Goal: Task Accomplishment & Management: Use online tool/utility

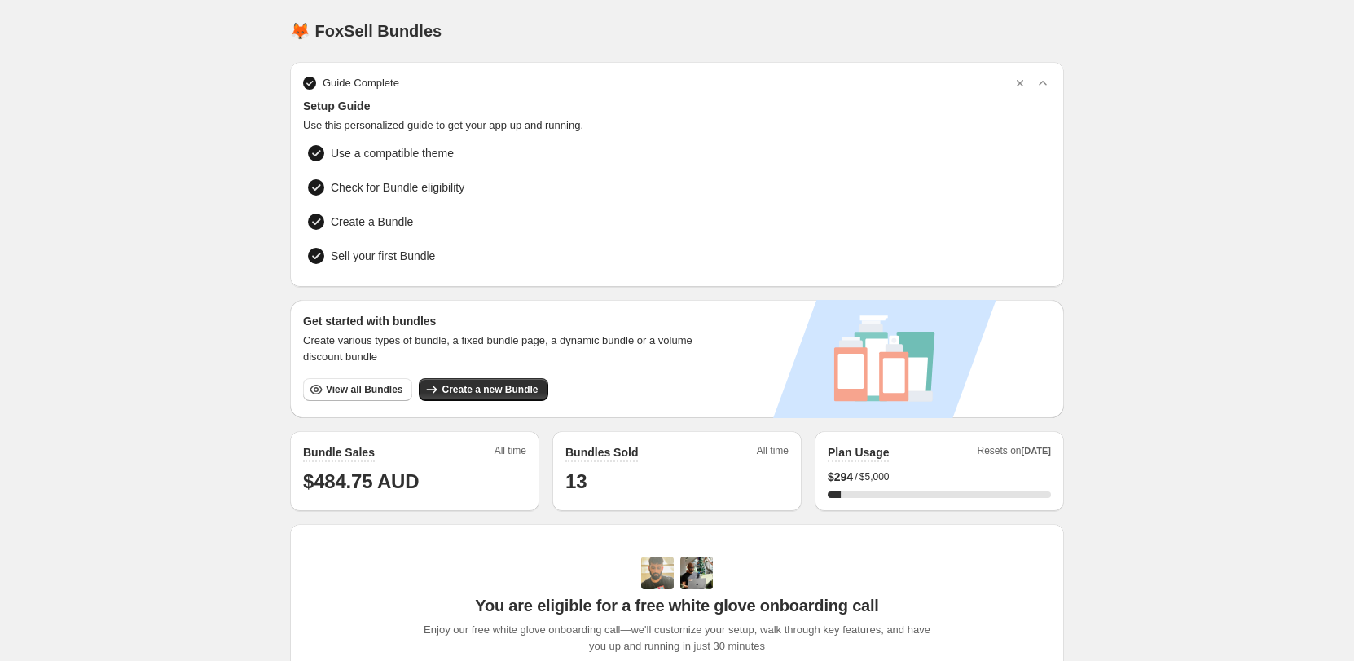
click at [357, 402] on div "Get started with bundles Create various types of bundle, a fixed bundle page, a…" at bounding box center [505, 359] width 431 height 118
click at [373, 386] on span "View all Bundles" at bounding box center [364, 389] width 77 height 13
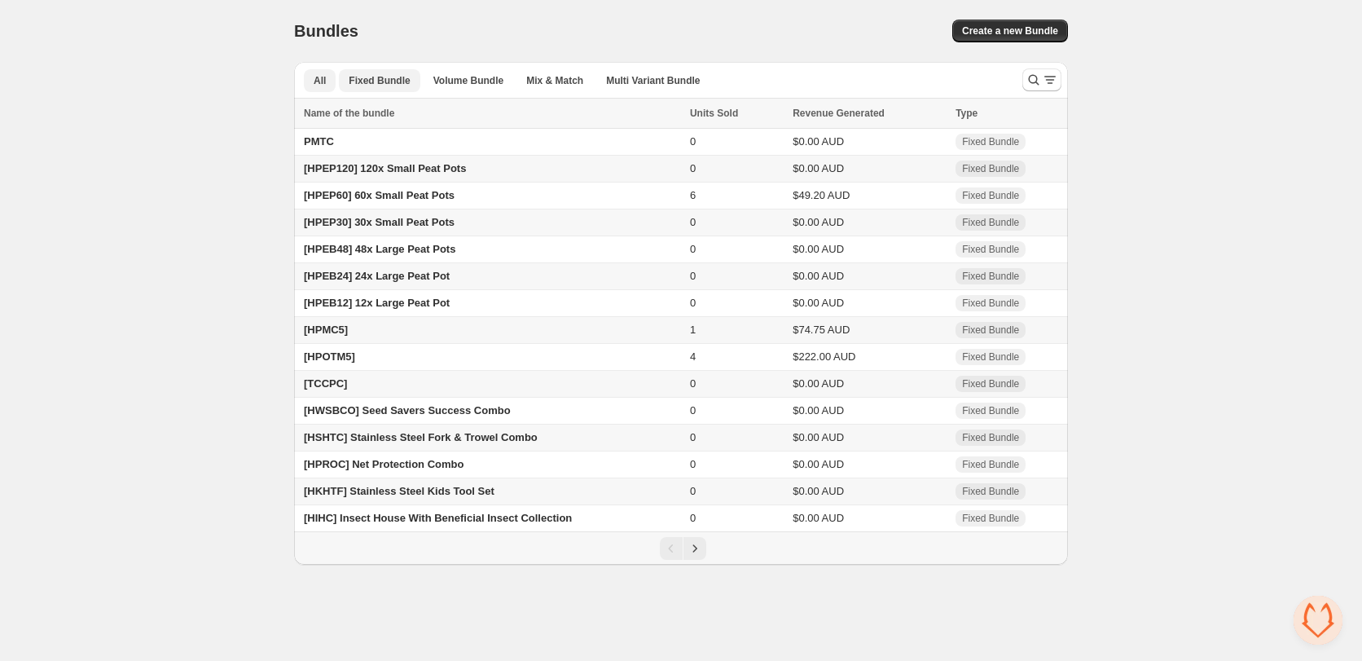
click at [375, 87] on button "Fixed Bundle" at bounding box center [379, 80] width 81 height 23
click at [1058, 76] on button "Search and filter results" at bounding box center [1041, 79] width 39 height 23
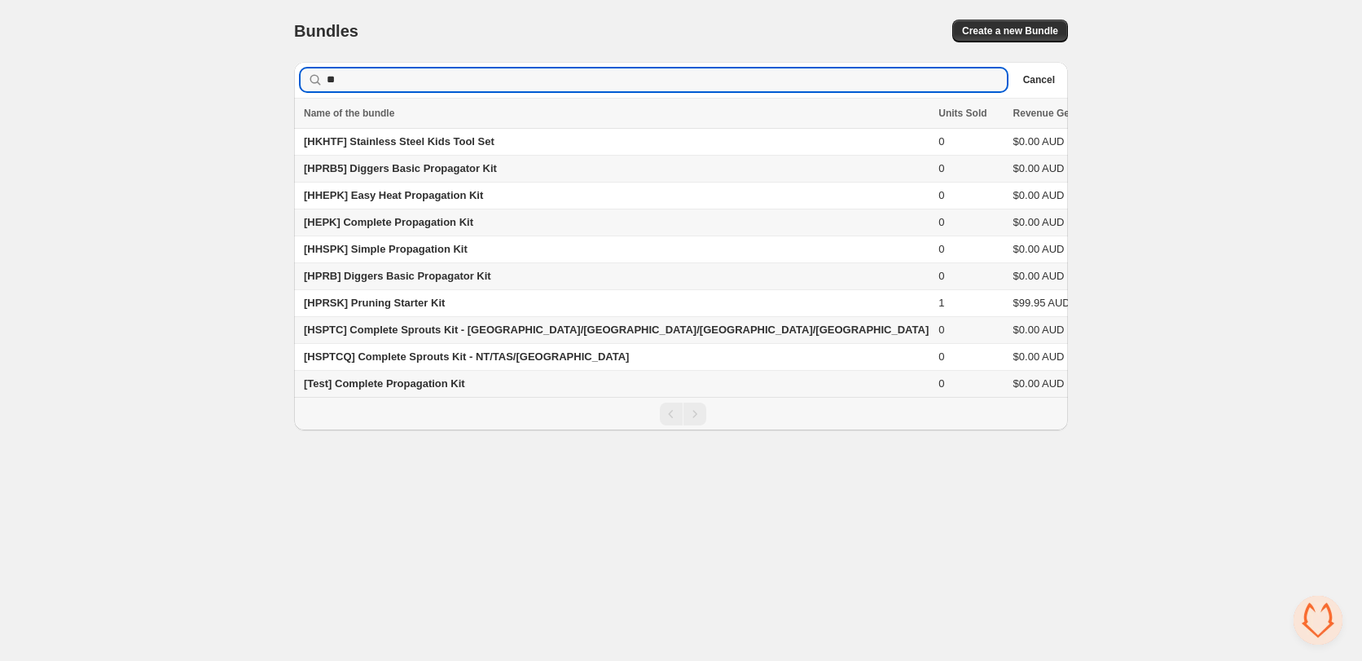
type input "*"
